Goal: Task Accomplishment & Management: Manage account settings

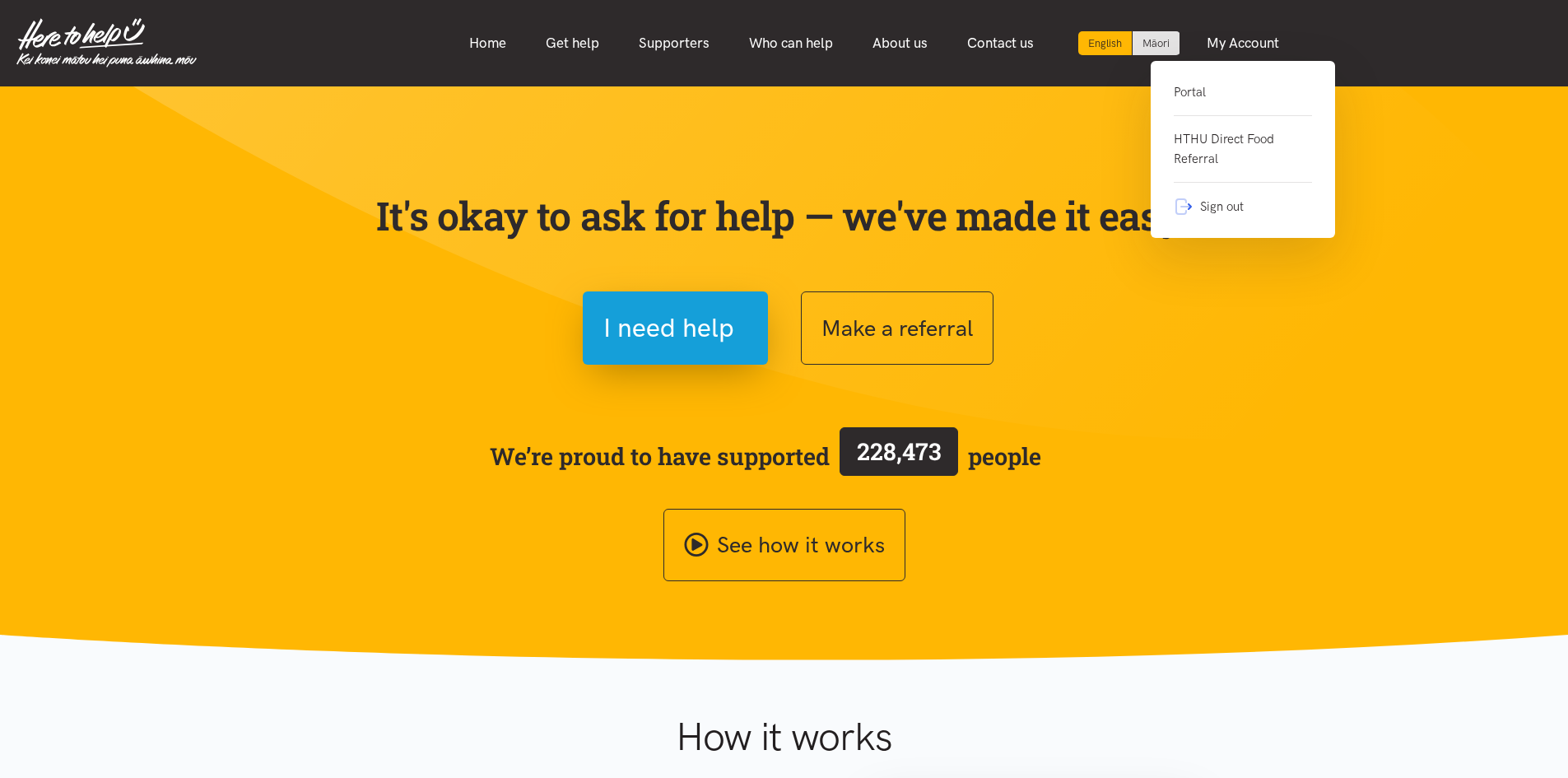
click at [1203, 91] on link "Portal" at bounding box center [1243, 99] width 139 height 34
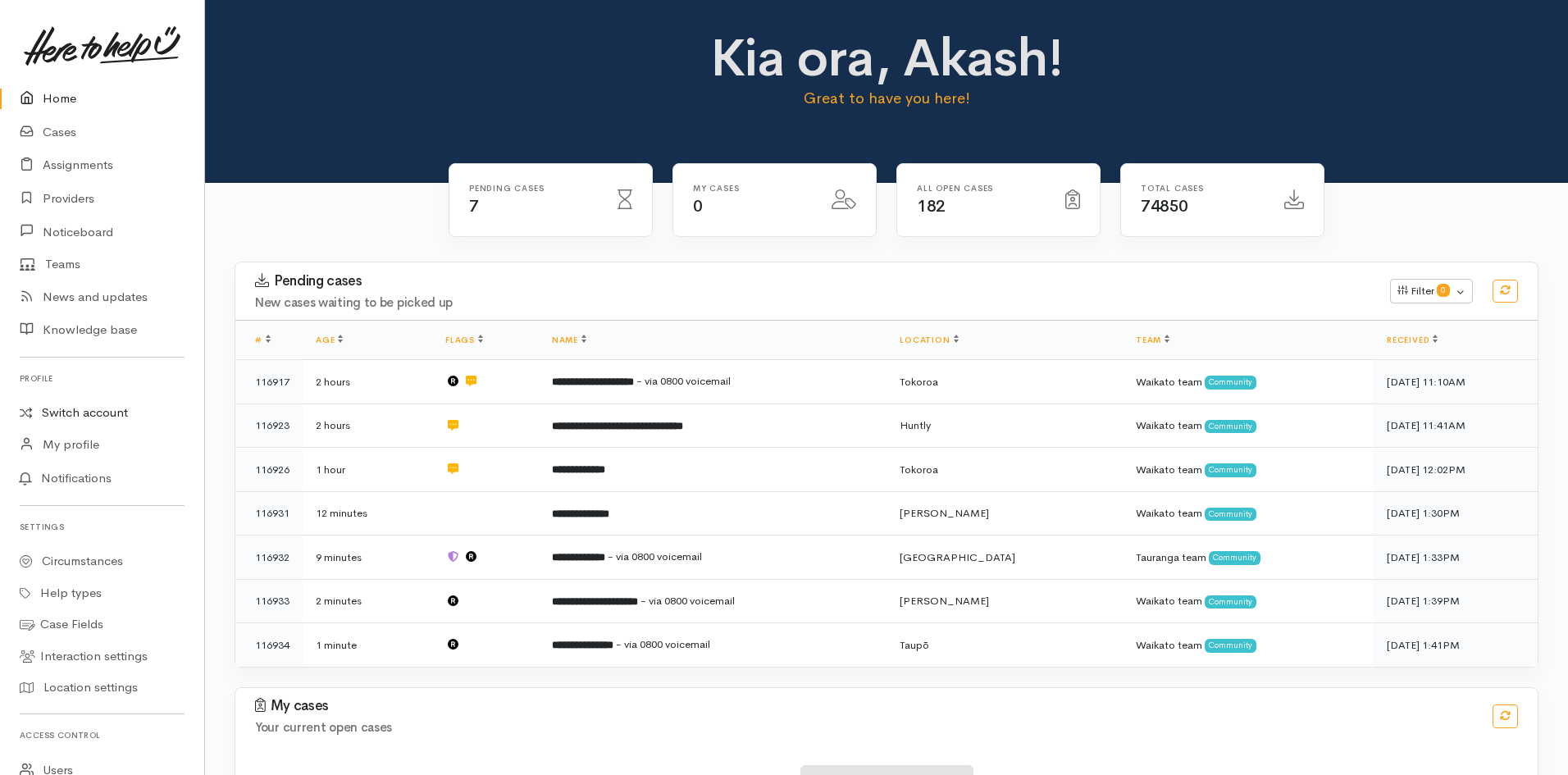
click at [115, 410] on link "Switch account" at bounding box center [102, 412] width 204 height 32
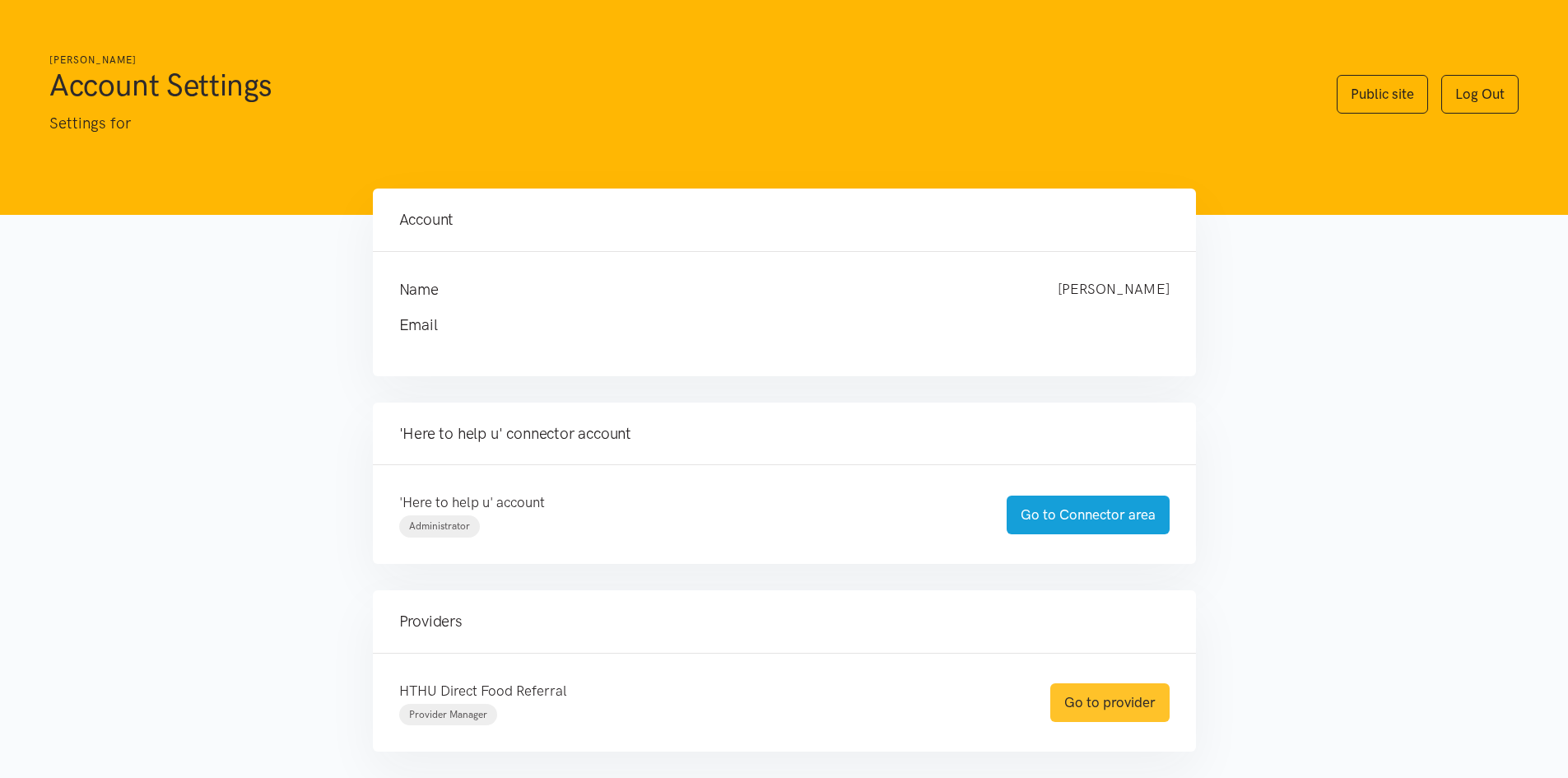
click at [1115, 698] on link "Go to provider" at bounding box center [1110, 702] width 119 height 39
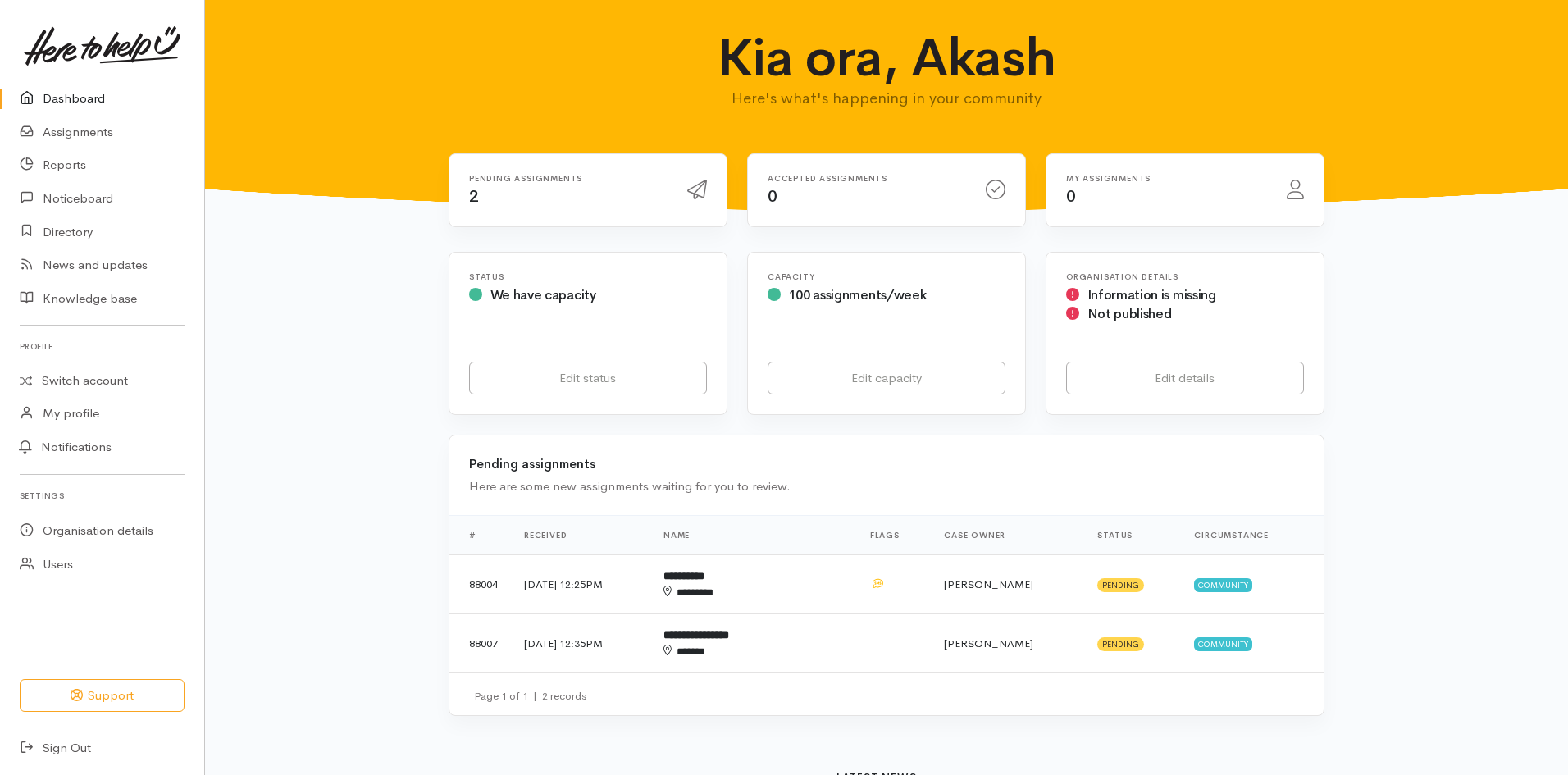
click at [89, 89] on link "Dashboard" at bounding box center [102, 98] width 204 height 34
click at [103, 140] on link "Assignments" at bounding box center [102, 132] width 204 height 34
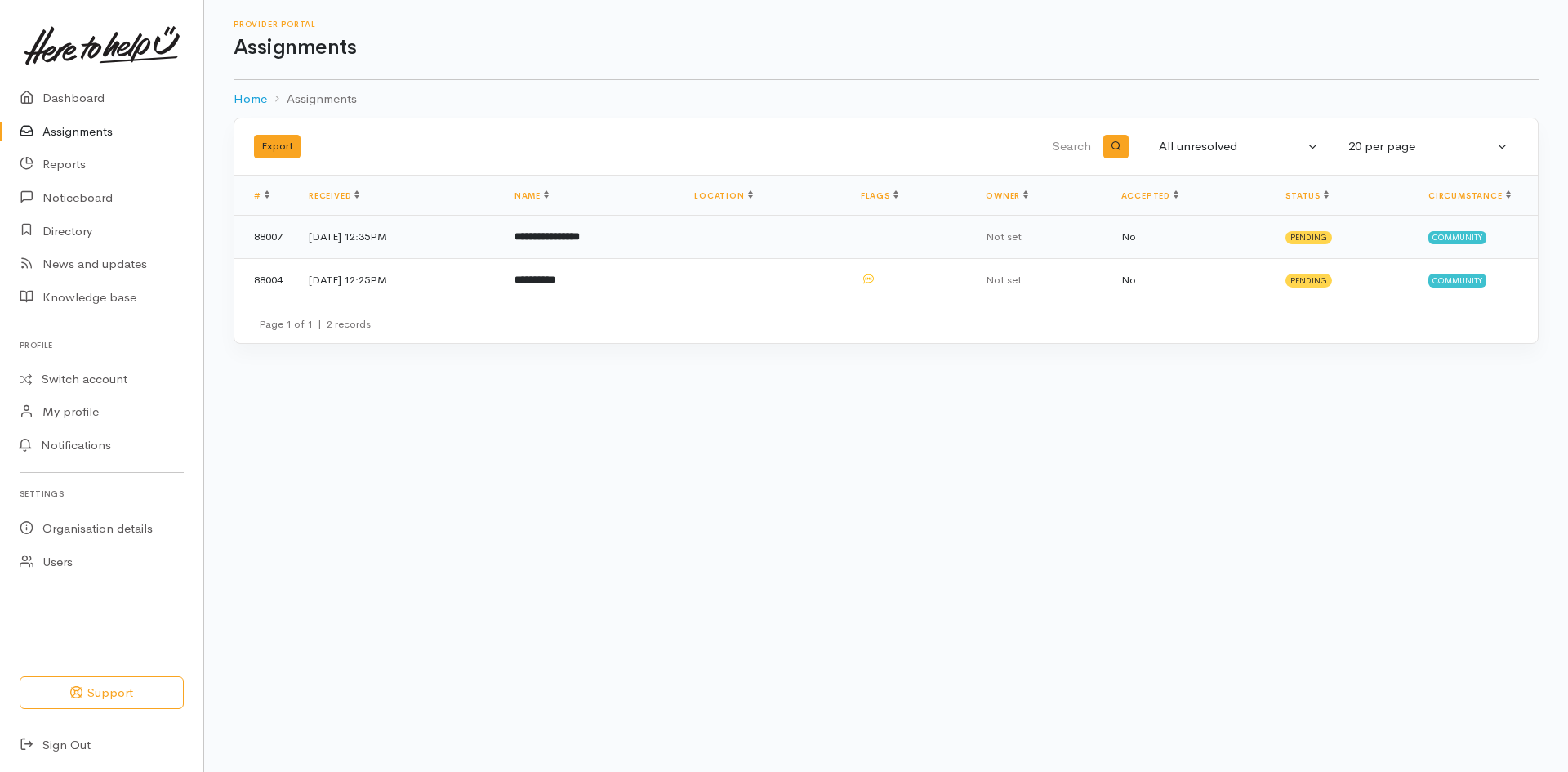
click at [549, 227] on td "**********" at bounding box center [591, 237] width 179 height 43
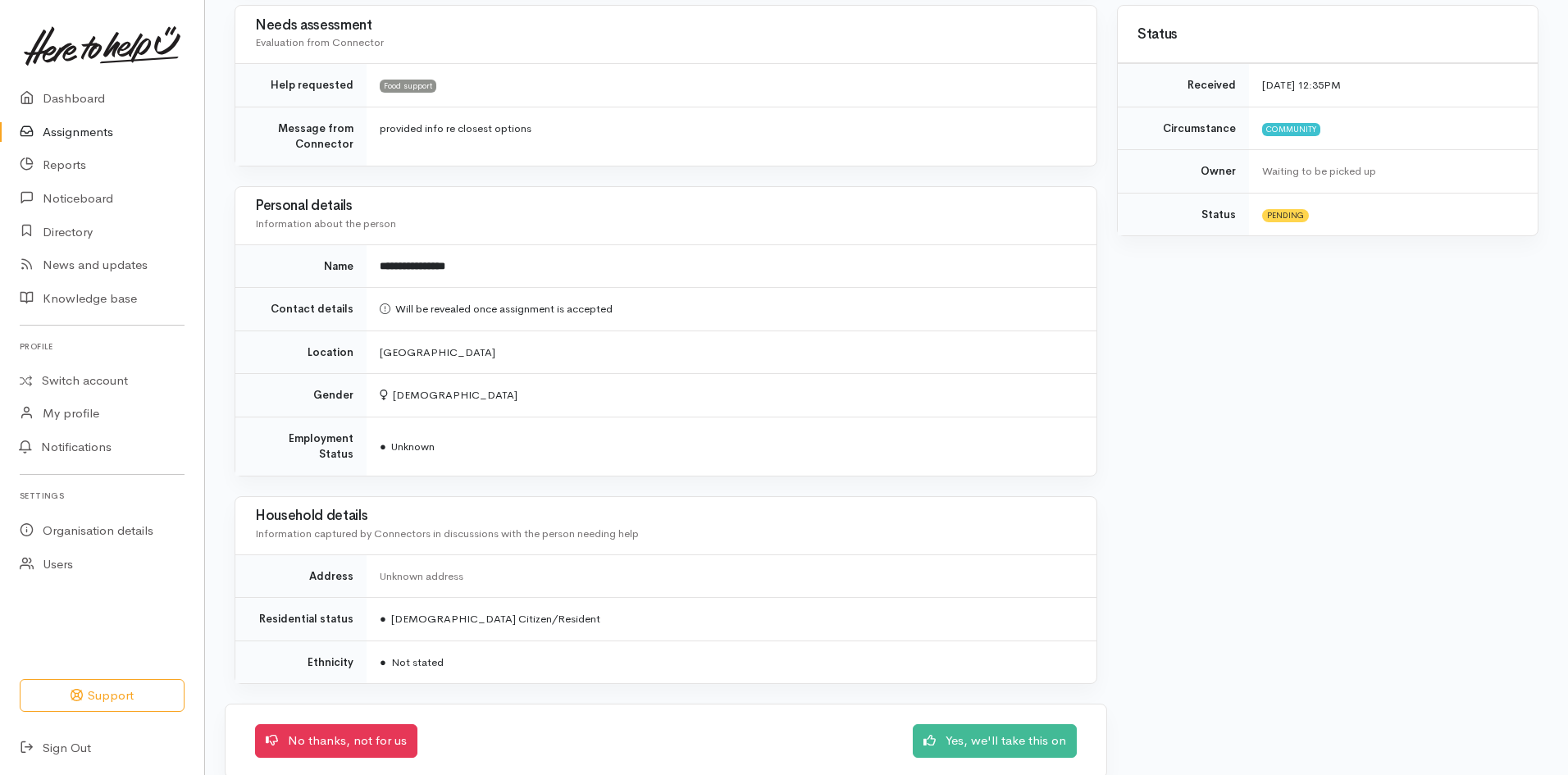
scroll to position [350, 0]
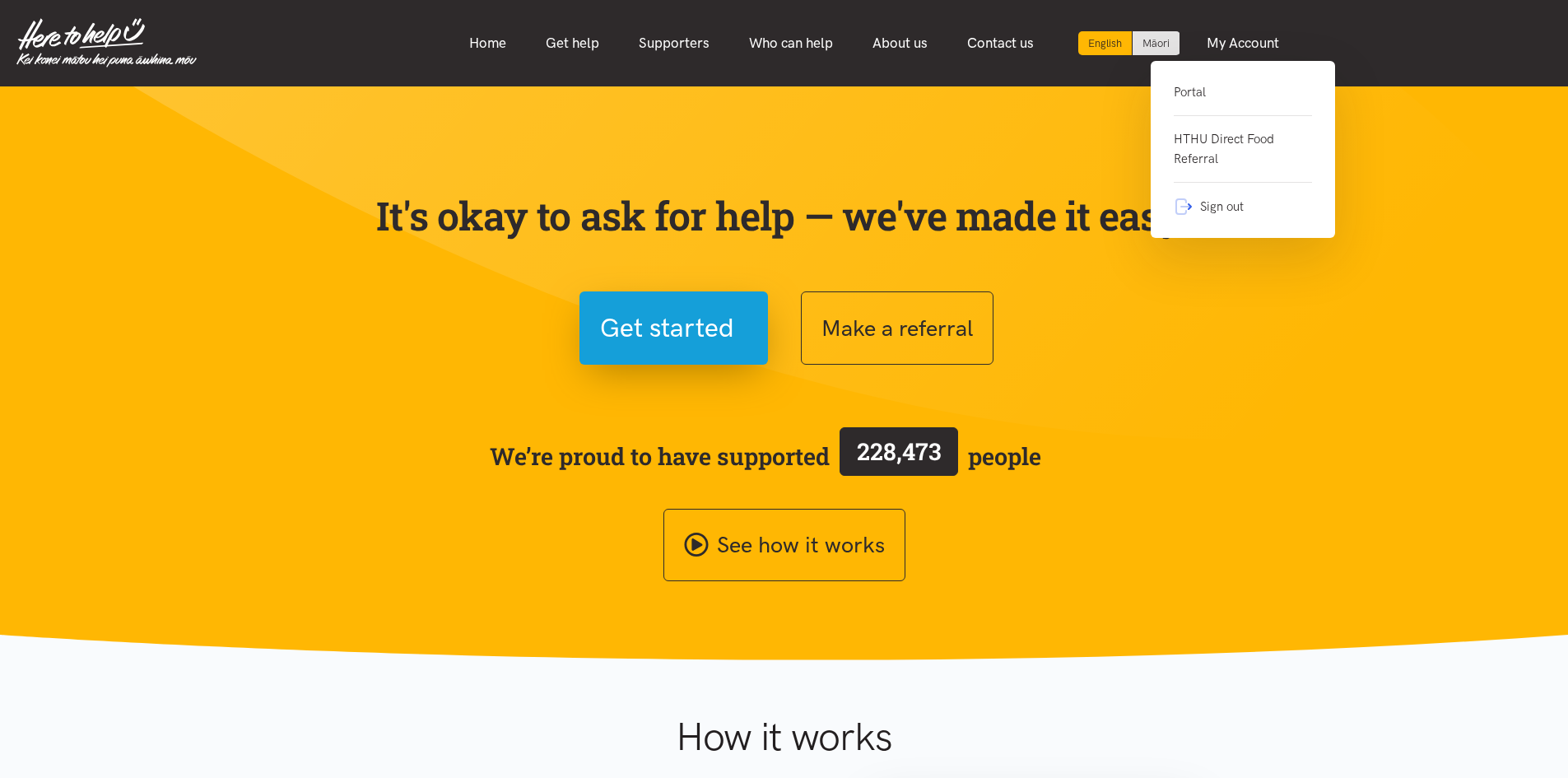
click at [1227, 83] on link "Portal" at bounding box center [1243, 99] width 139 height 34
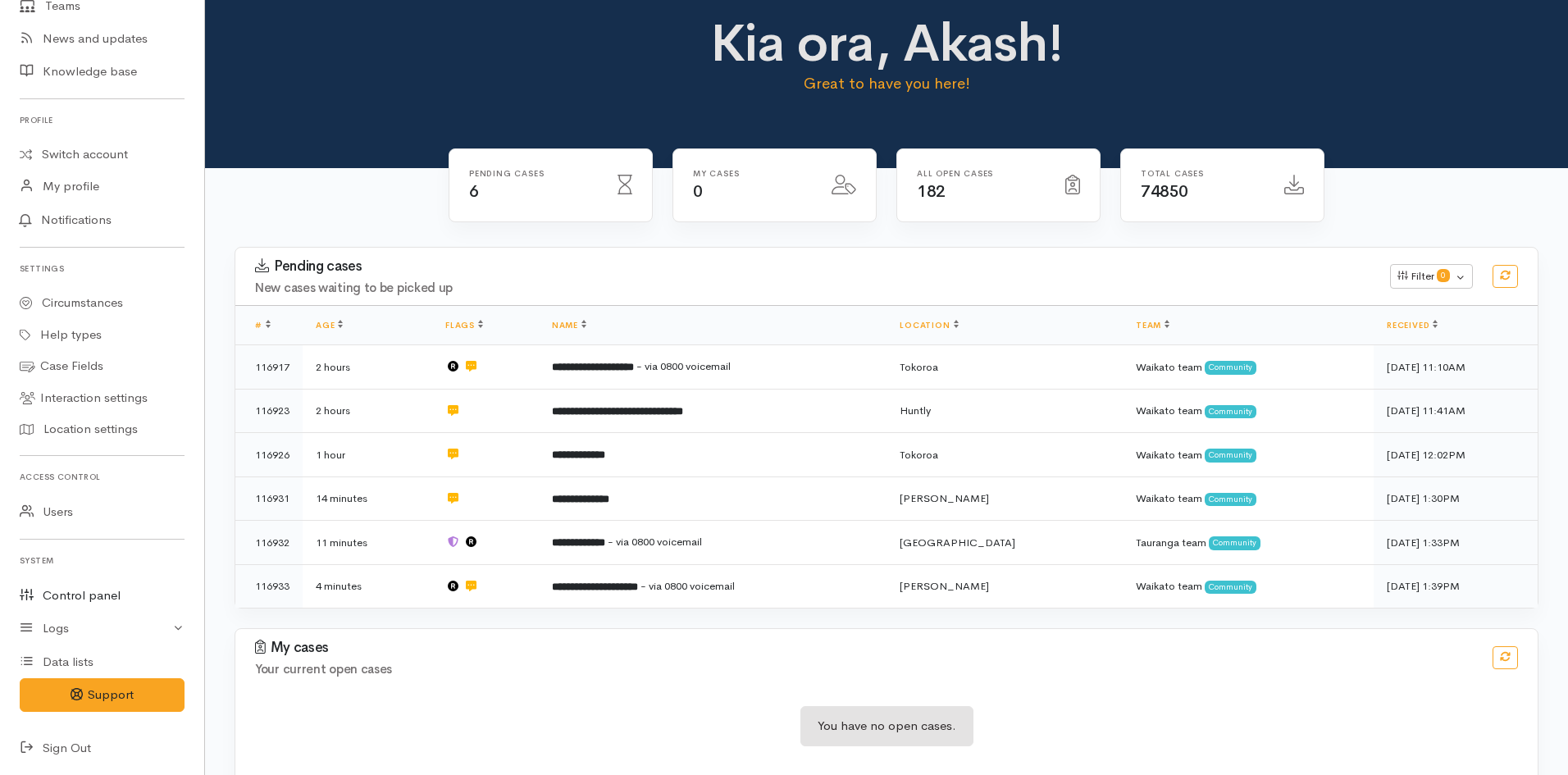
scroll to position [41, 0]
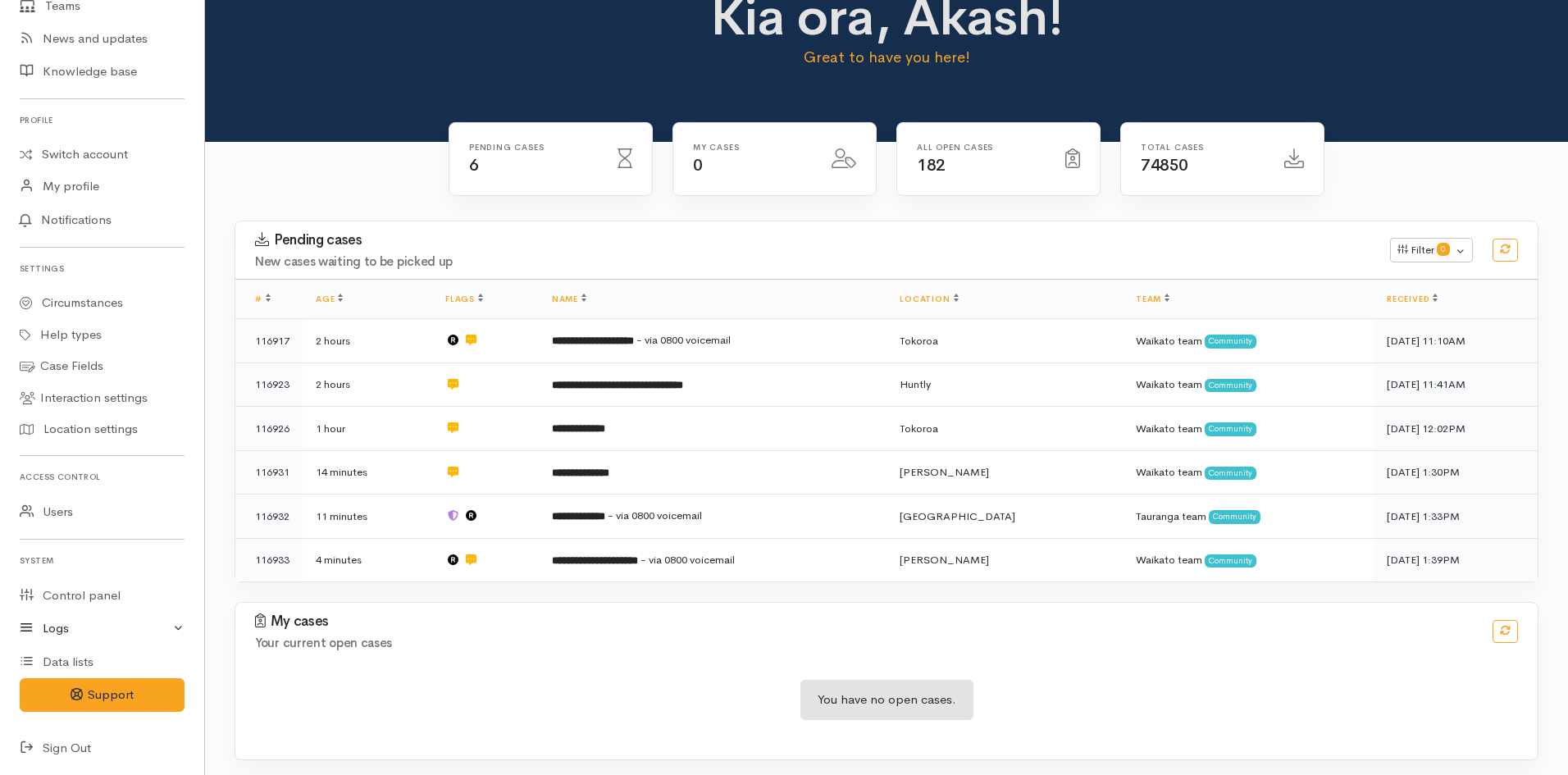
click at [138, 631] on link "Logs" at bounding box center [102, 628] width 204 height 34
click at [90, 303] on link "Circumstances" at bounding box center [102, 303] width 204 height 32
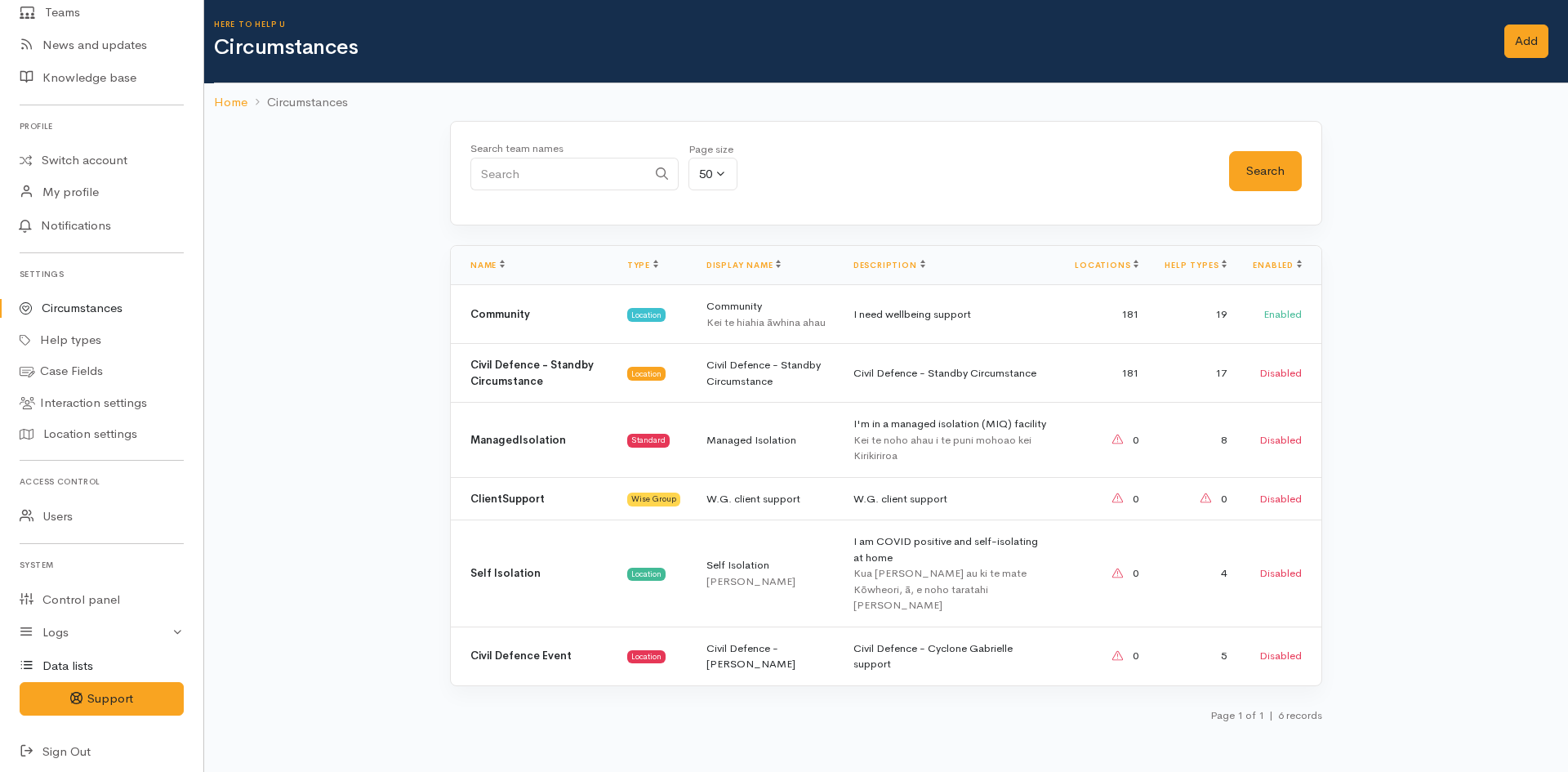
scroll to position [258, 0]
click at [102, 626] on link "Logs" at bounding box center [101, 625] width 204 height 33
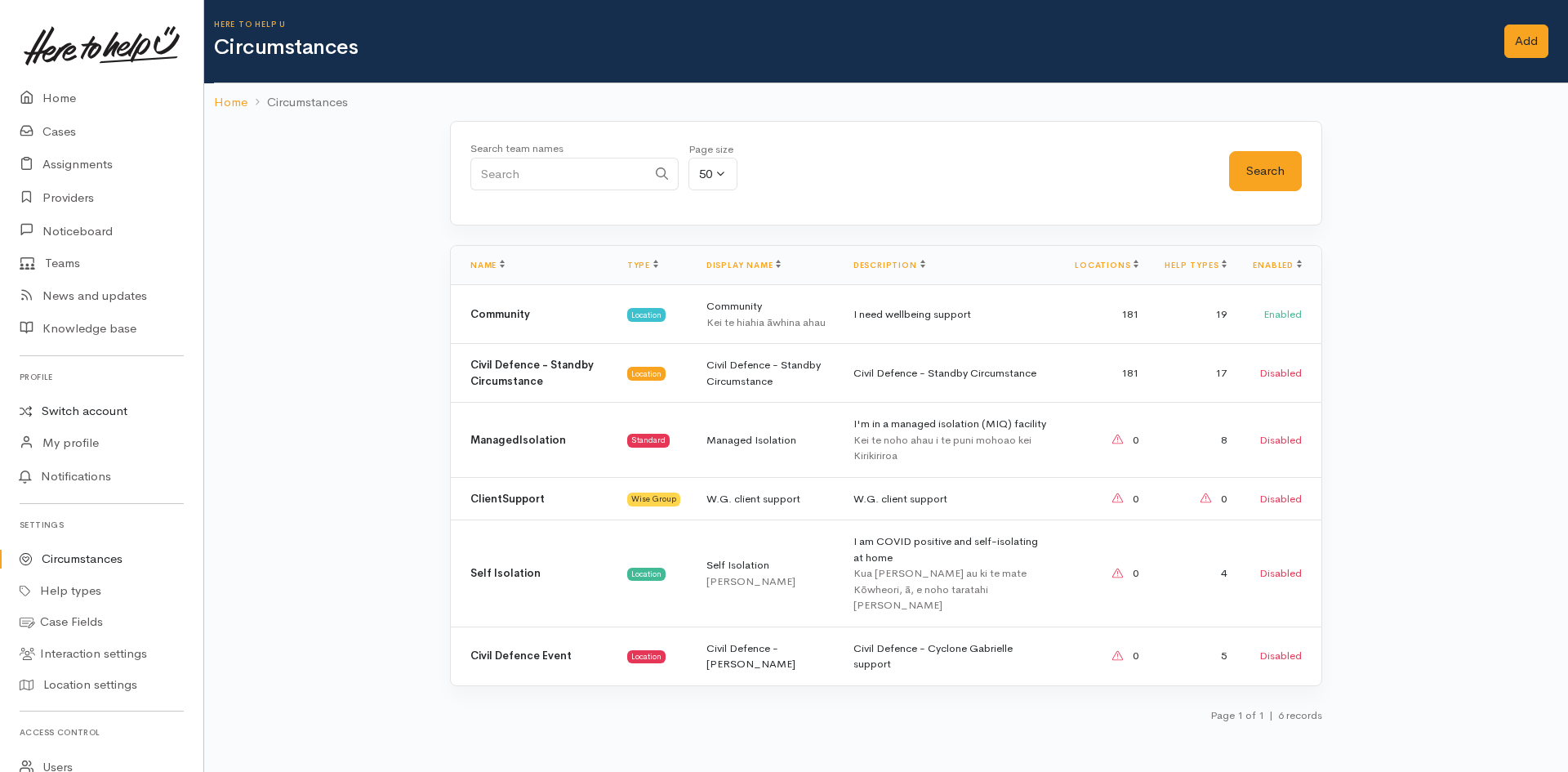
click at [83, 410] on link "Switch account" at bounding box center [101, 410] width 204 height 32
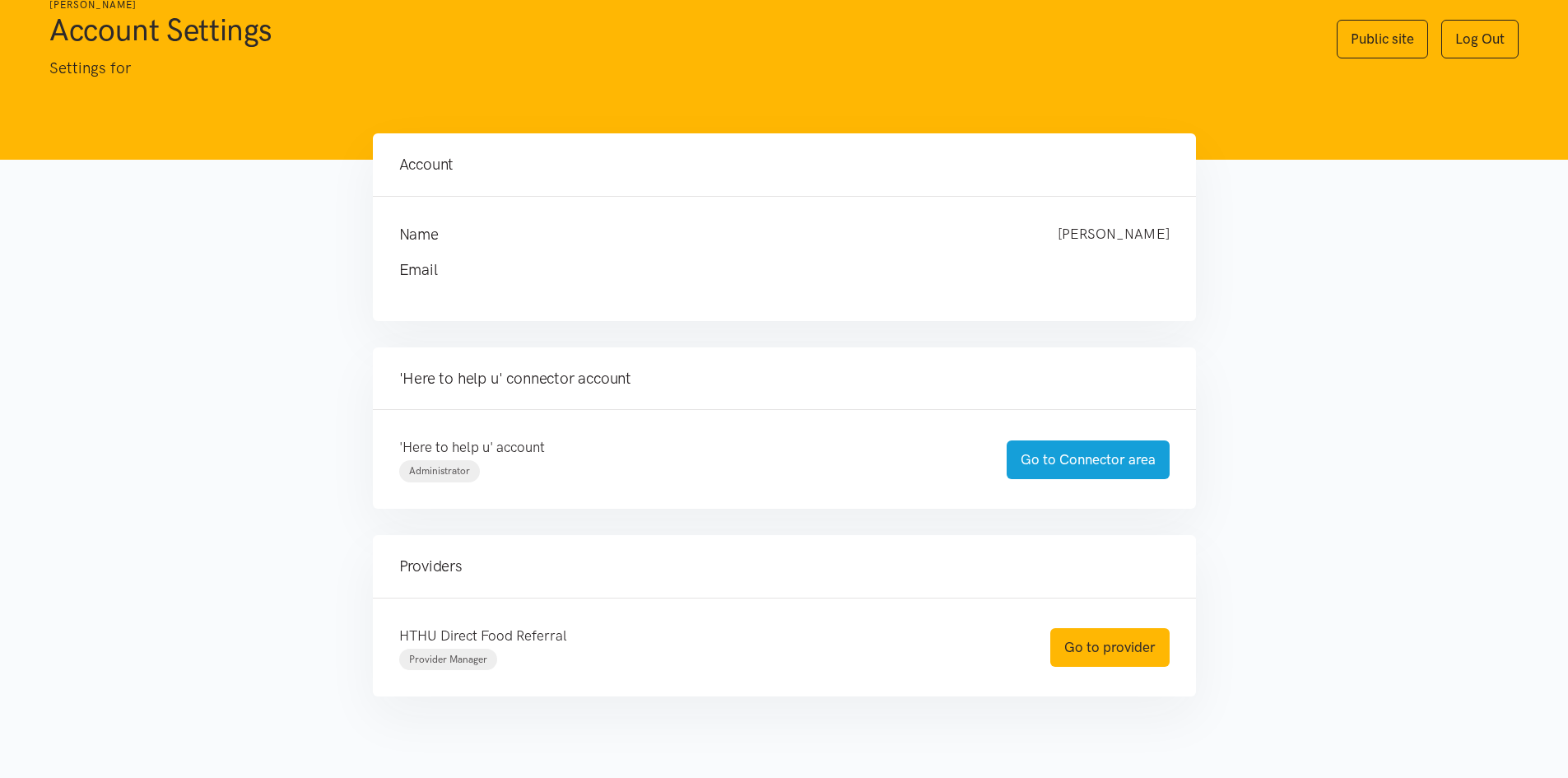
scroll to position [79, 0]
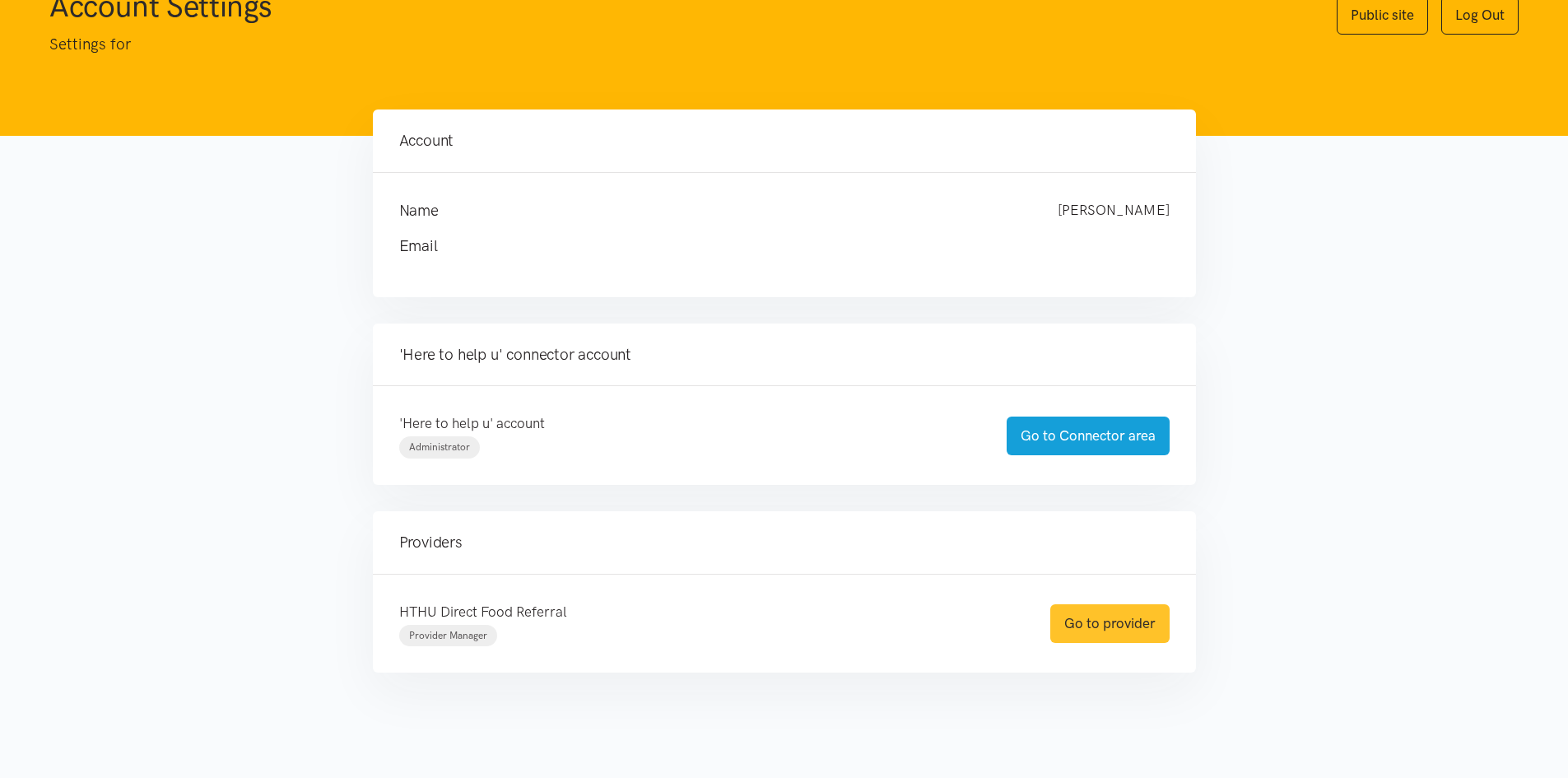
click at [1153, 625] on link "Go to provider" at bounding box center [1110, 623] width 119 height 39
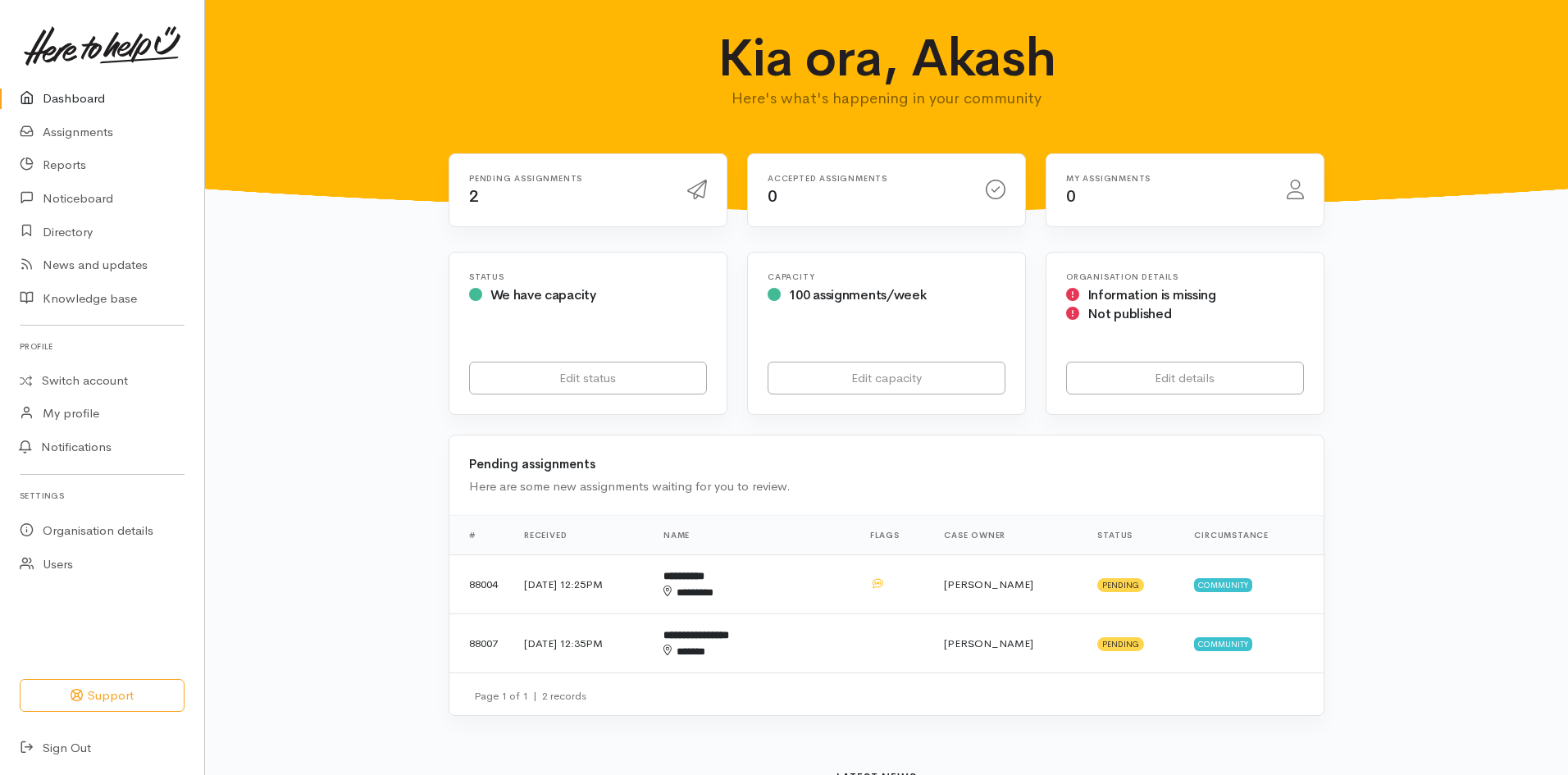
click at [474, 192] on span "2" at bounding box center [474, 197] width 9 height 21
click at [698, 195] on icon at bounding box center [697, 189] width 20 height 20
click at [69, 120] on link "Assignments" at bounding box center [102, 132] width 204 height 34
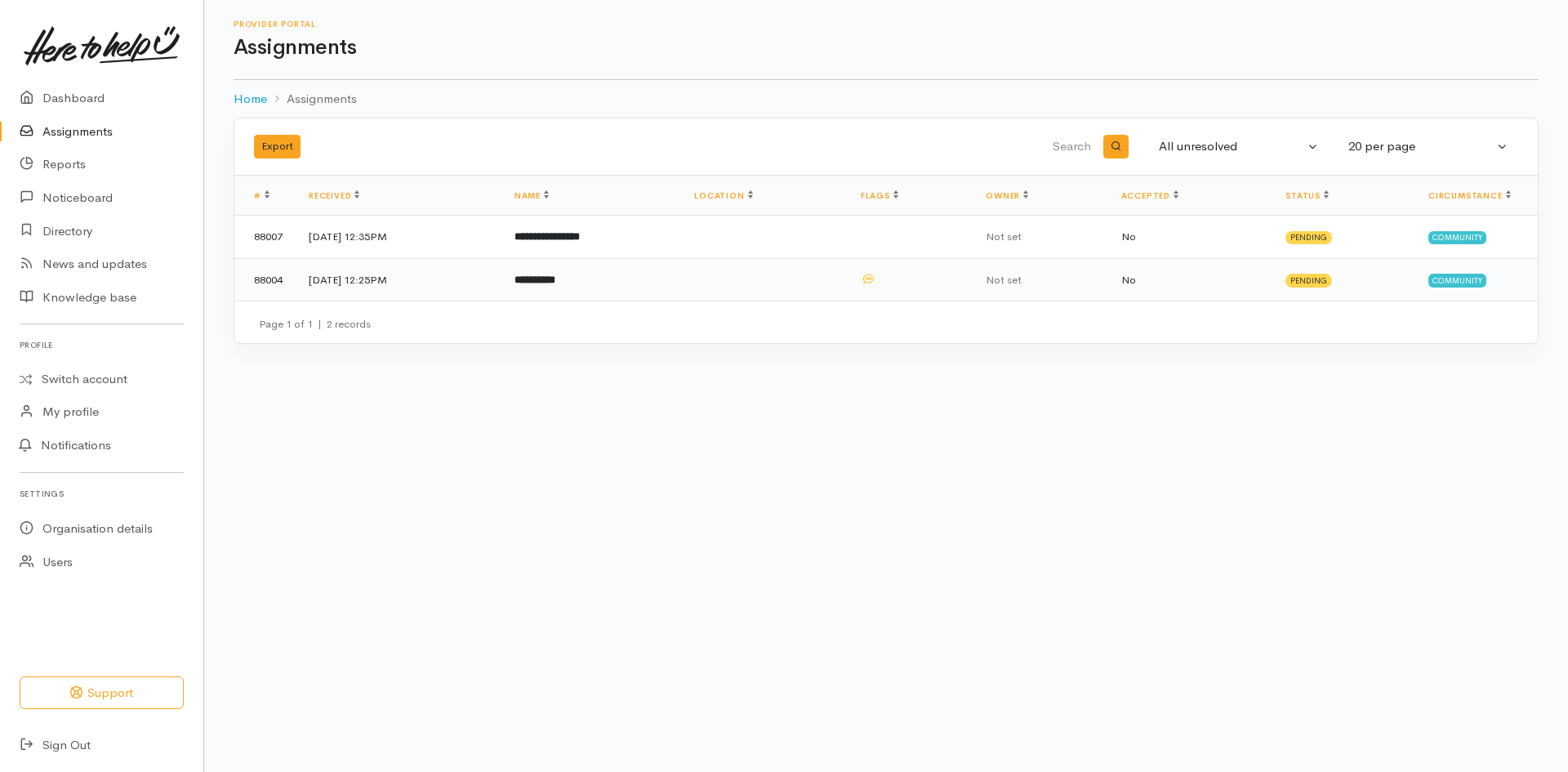
click at [617, 283] on td "**********" at bounding box center [591, 278] width 179 height 42
